Goal: Check status: Check status

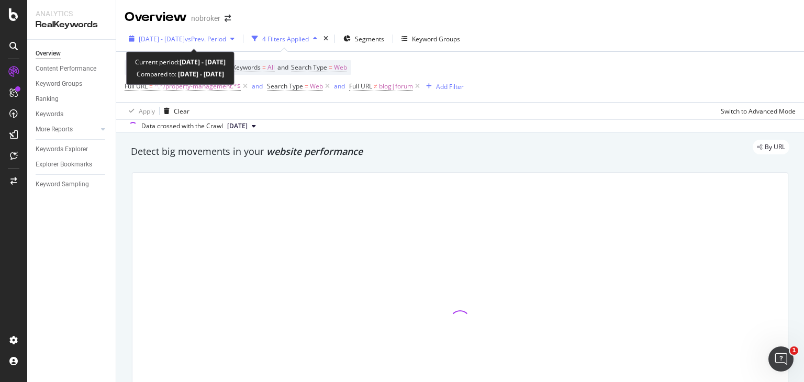
click at [218, 36] on span "vs Prev. Period" at bounding box center [205, 39] width 41 height 9
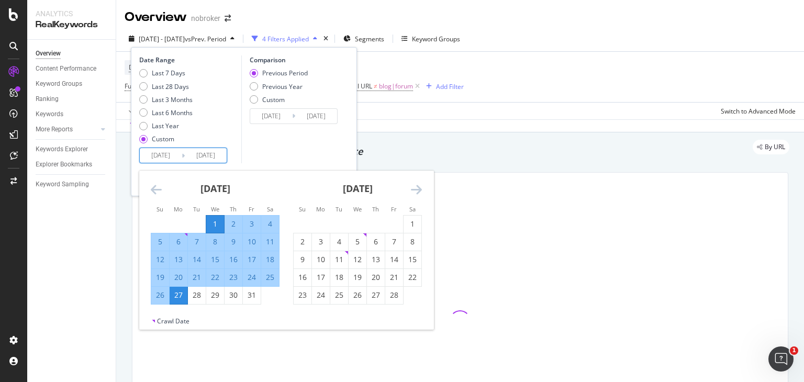
click at [165, 150] on input "[DATE]" at bounding box center [161, 155] width 42 height 15
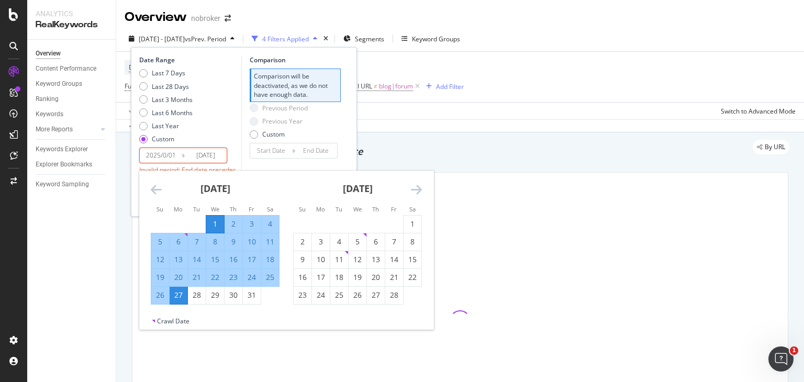
type input "[DATE]"
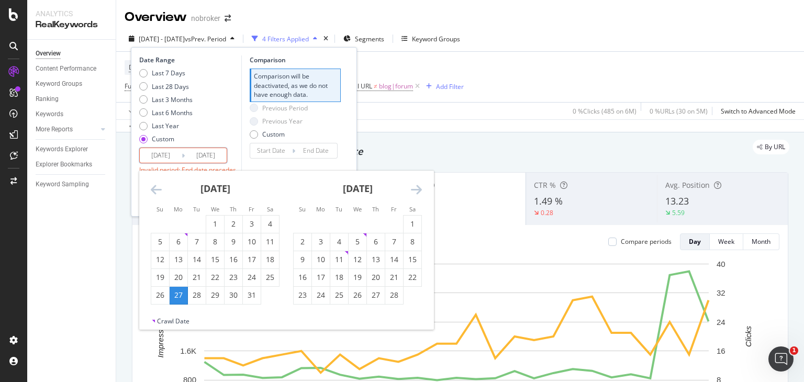
type input "[DATE]"
click at [168, 157] on input "[DATE]" at bounding box center [161, 155] width 42 height 15
click at [212, 155] on input "[DATE]" at bounding box center [206, 155] width 42 height 15
click at [223, 157] on input "[DATE]" at bounding box center [206, 155] width 42 height 15
click at [418, 188] on icon "Move forward to switch to the next month." at bounding box center [416, 189] width 11 height 13
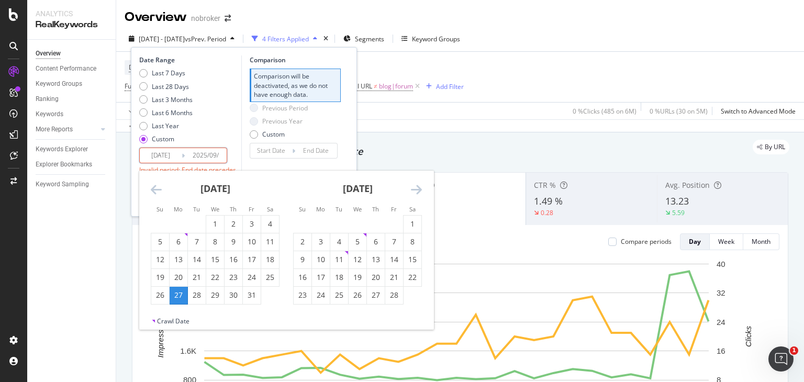
click at [418, 188] on icon "Move forward to switch to the next month." at bounding box center [416, 189] width 11 height 13
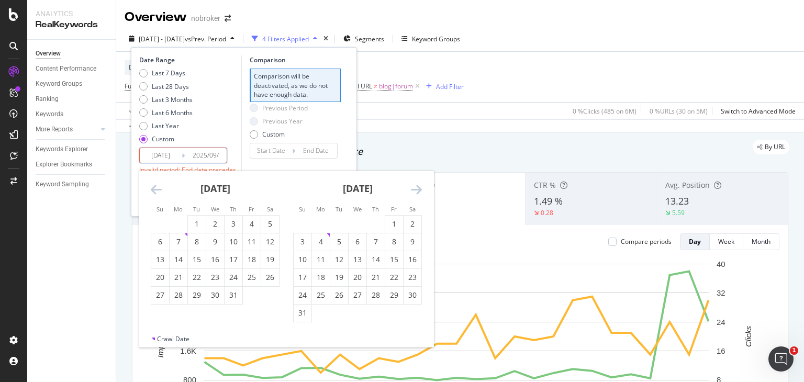
click at [418, 188] on icon "Move forward to switch to the next month." at bounding box center [416, 189] width 11 height 13
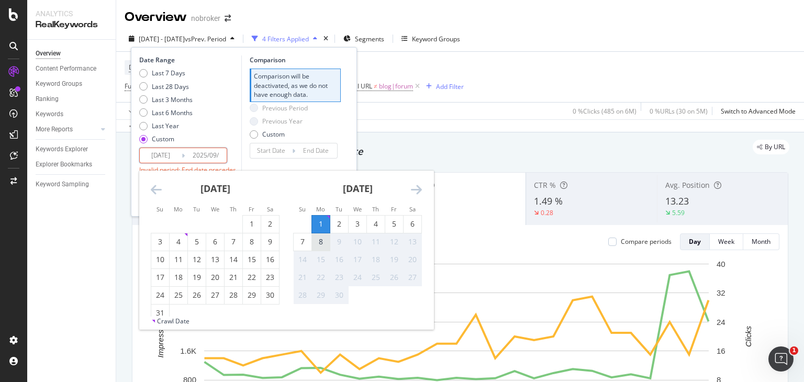
click at [321, 239] on div "8" at bounding box center [321, 242] width 18 height 10
type input "[DATE]"
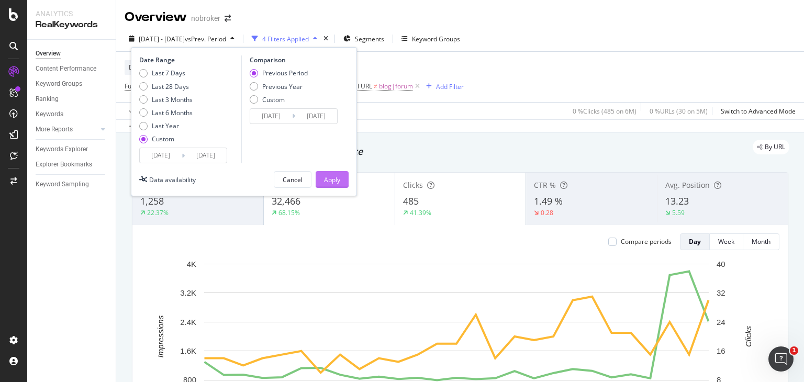
click at [325, 175] on div "Apply" at bounding box center [332, 179] width 16 height 9
